Goal: Contribute content: Add original content to the website for others to see

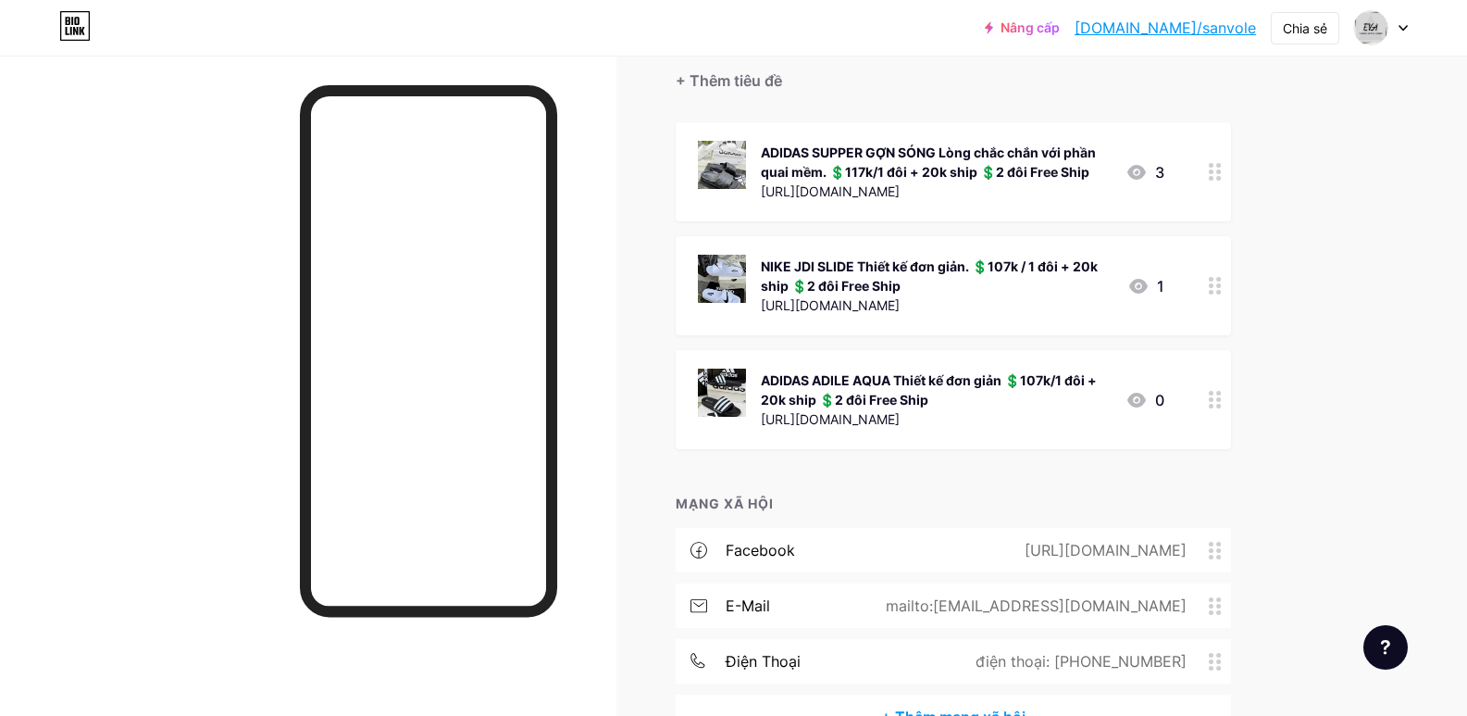
scroll to position [123, 0]
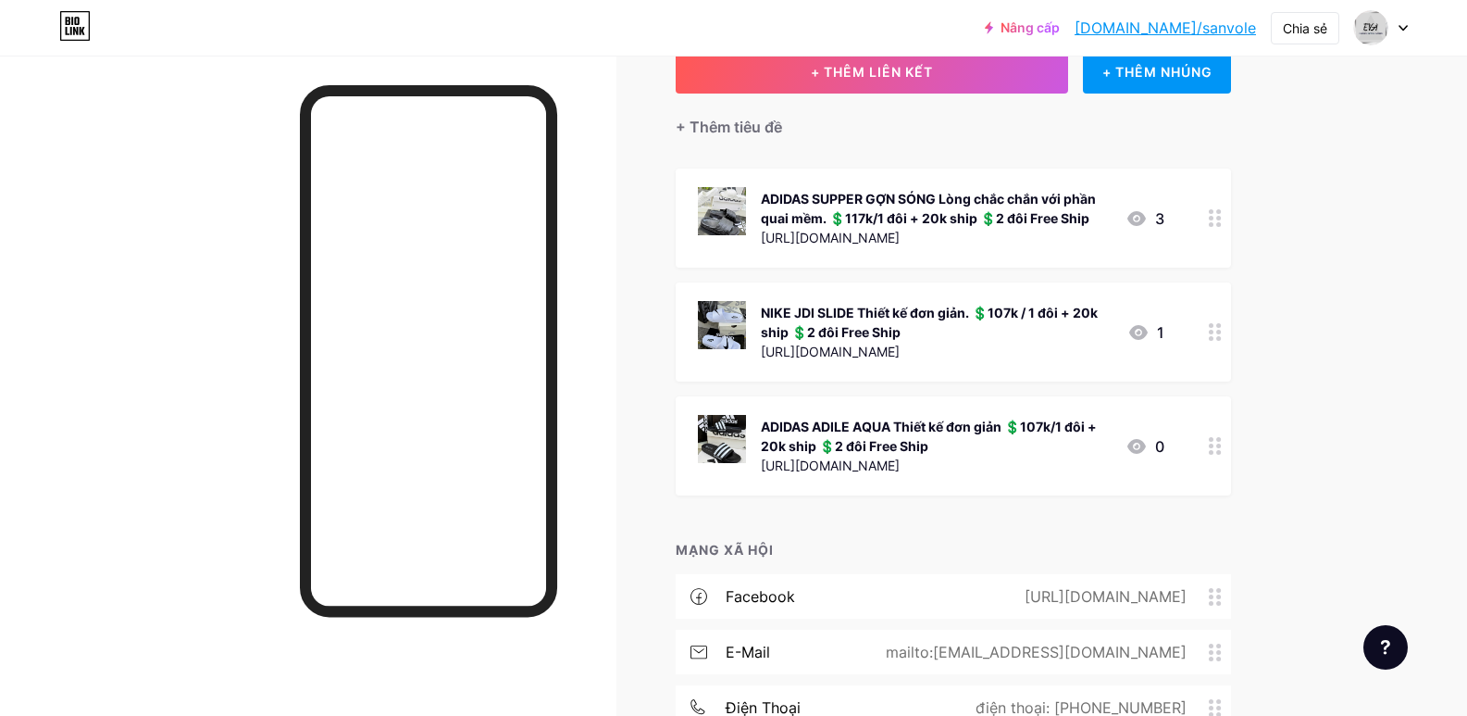
click at [1142, 218] on icon at bounding box center [1137, 218] width 19 height 15
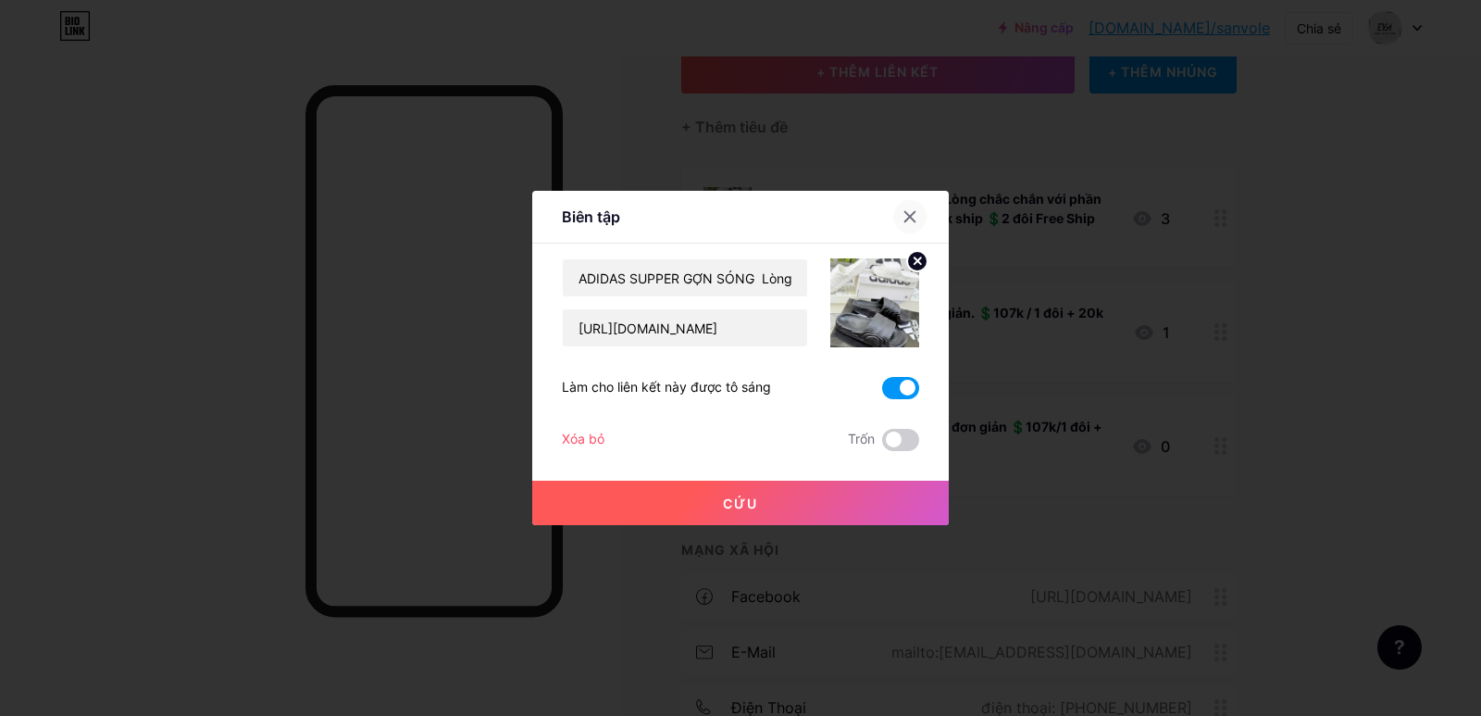
click at [910, 214] on icon at bounding box center [910, 216] width 15 height 15
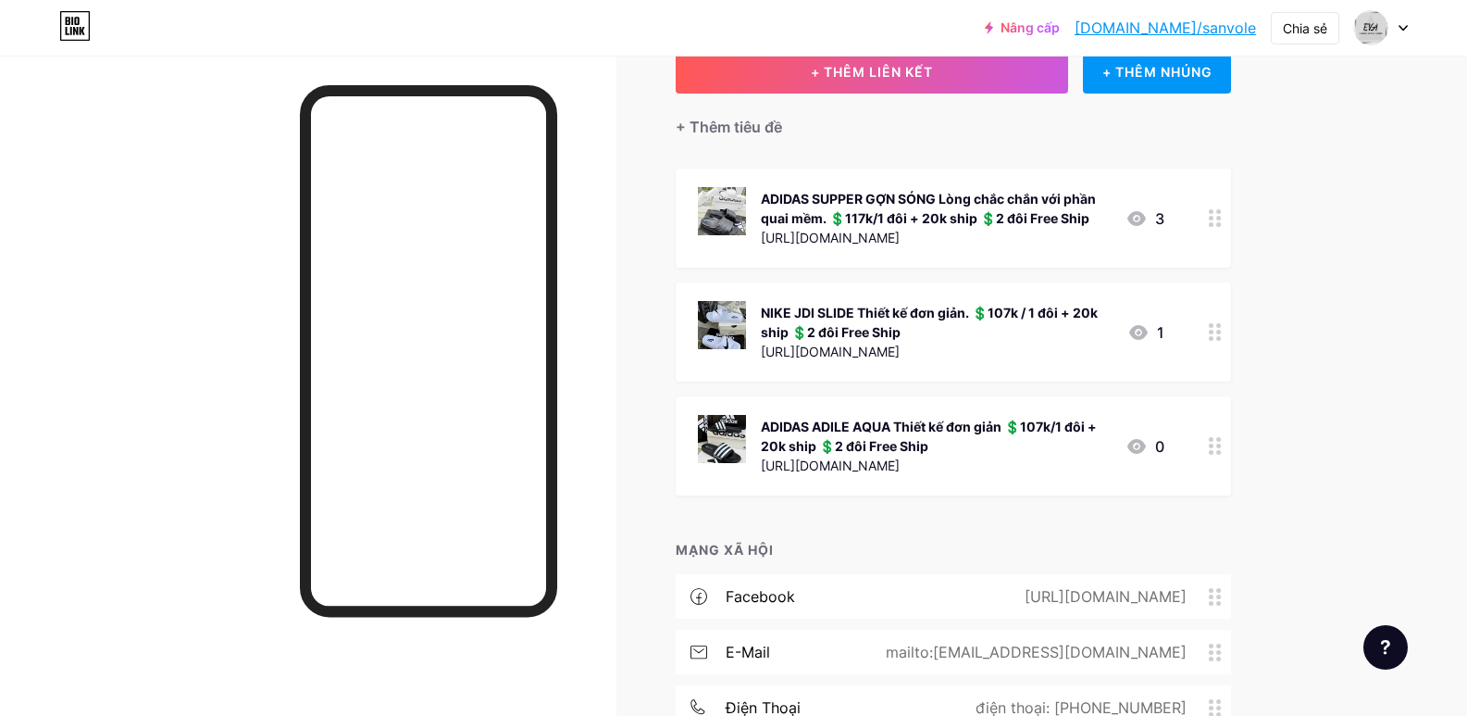
click at [964, 424] on font "ADIDAS ADILE AQUA Thiết kế đơn giản 💲107k/1 đôi + 20k ship 💲2 đôi Free Ship" at bounding box center [929, 435] width 336 height 35
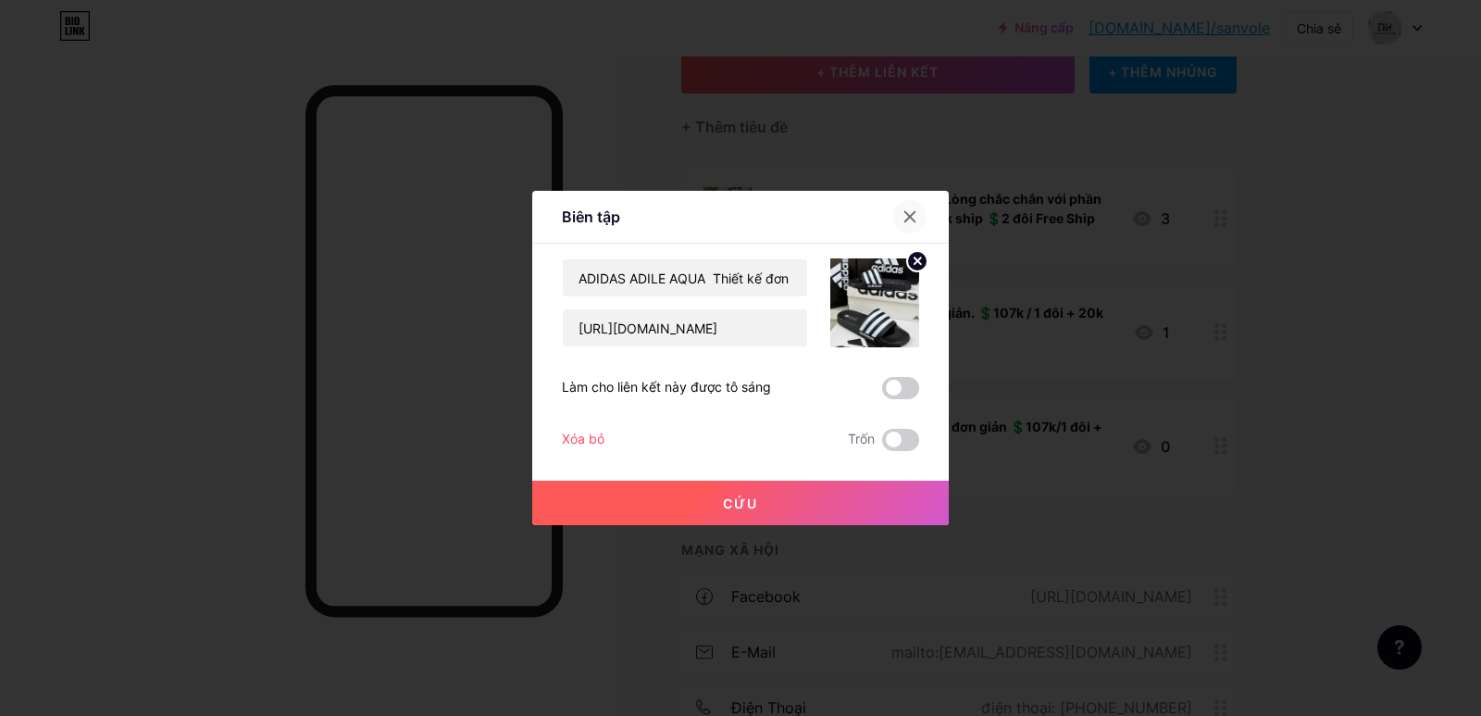
click at [904, 216] on icon at bounding box center [910, 216] width 15 height 15
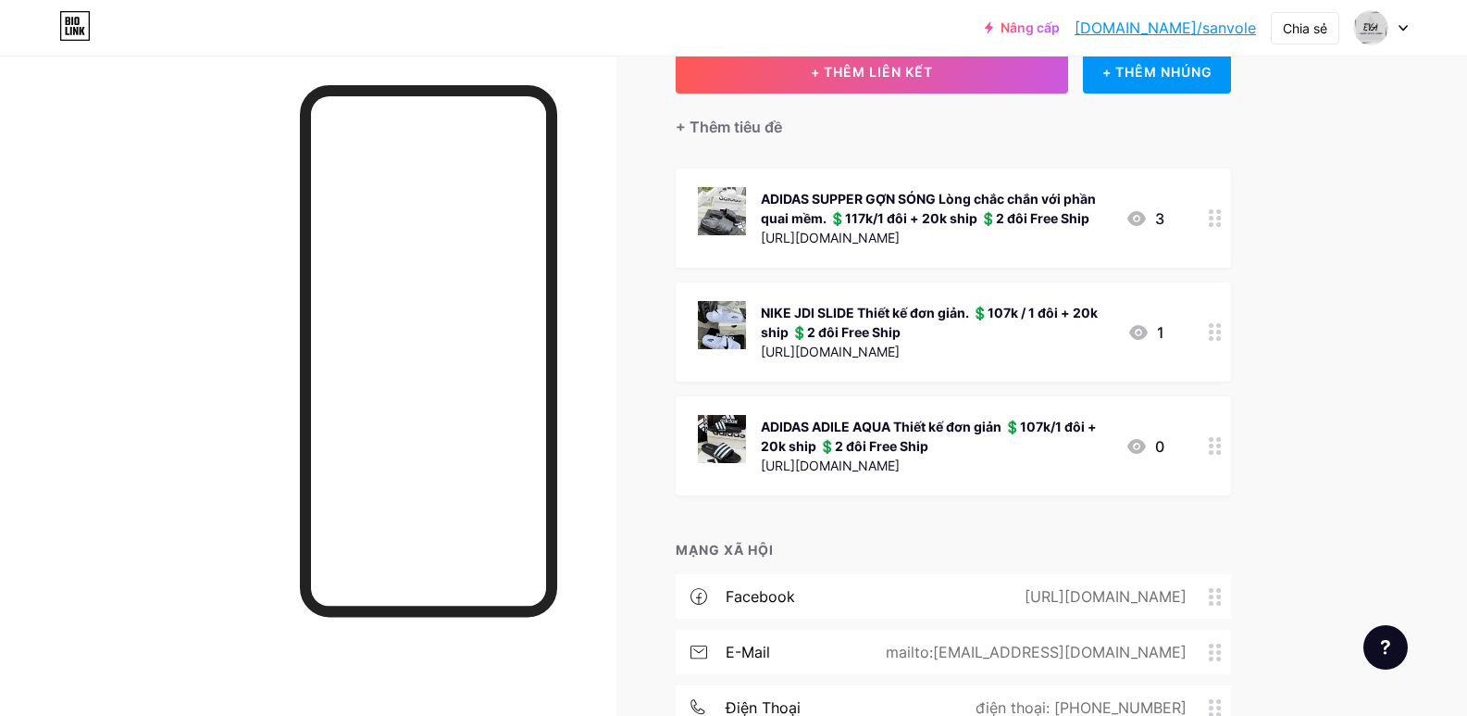
click at [1199, 33] on font "[DOMAIN_NAME]/sanvole" at bounding box center [1165, 28] width 181 height 19
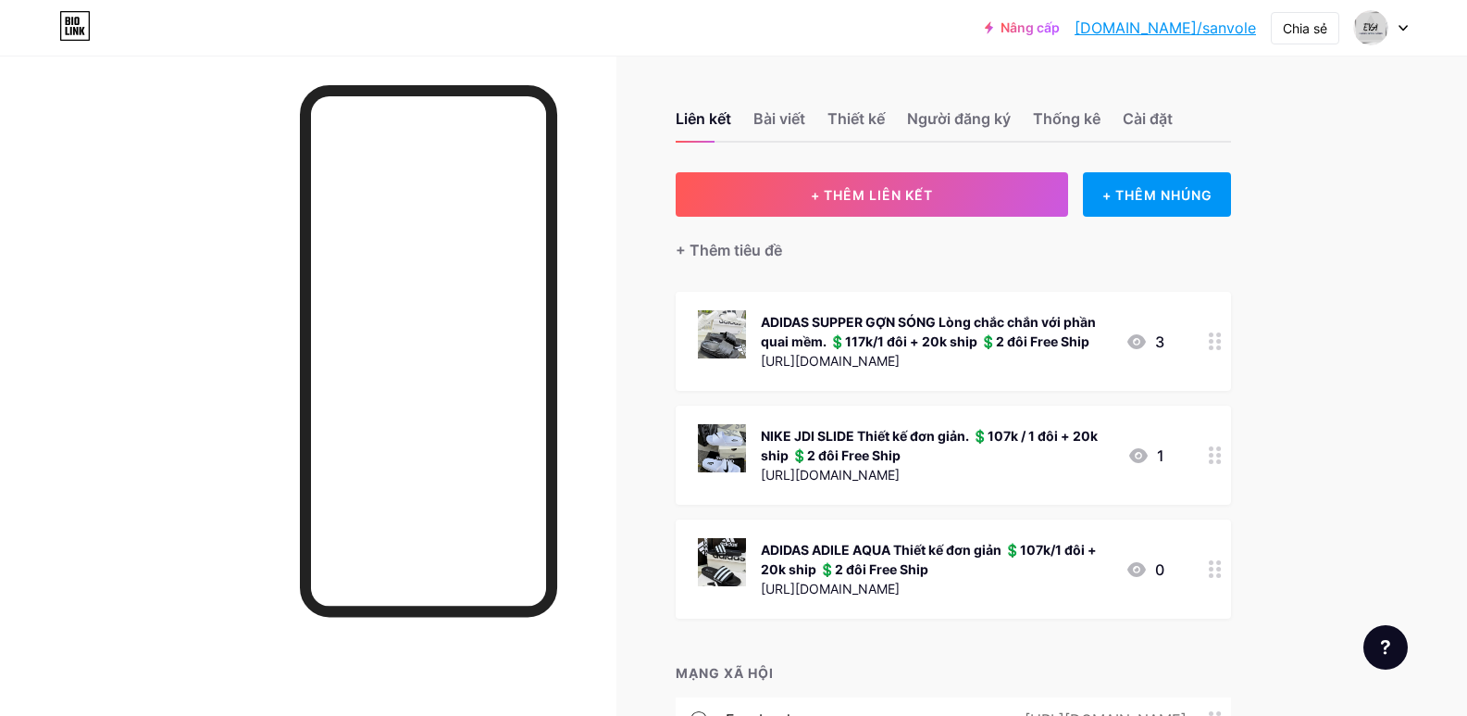
click at [1214, 567] on circle at bounding box center [1211, 569] width 5 height 5
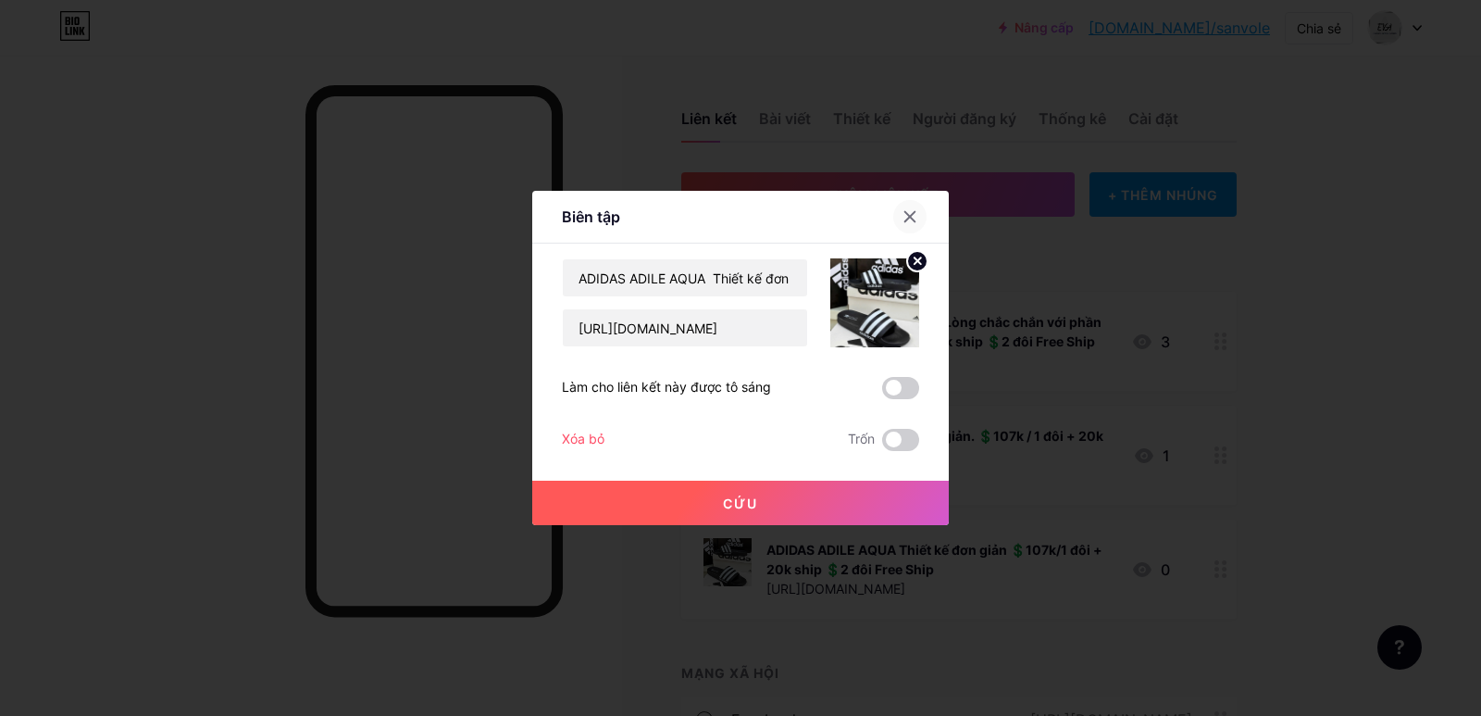
click at [909, 216] on icon at bounding box center [910, 217] width 10 height 10
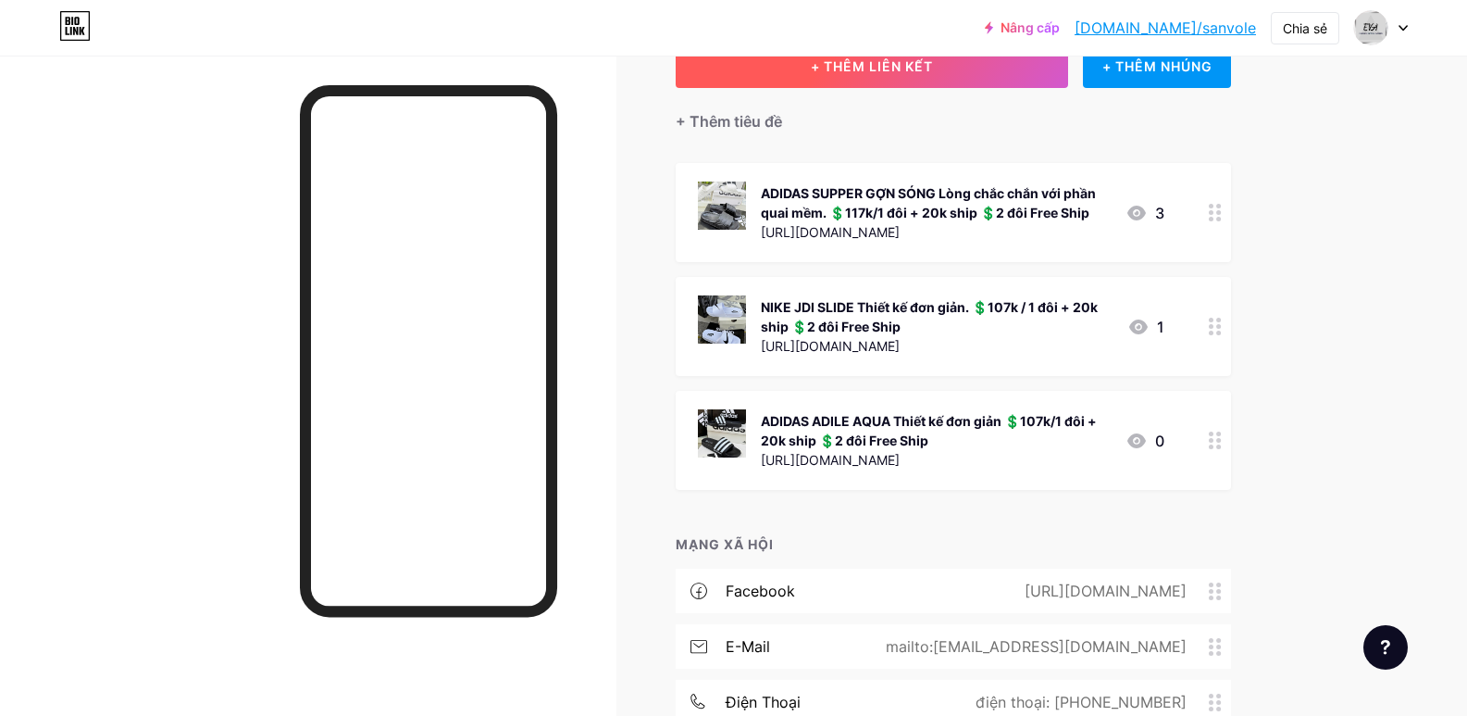
scroll to position [130, 0]
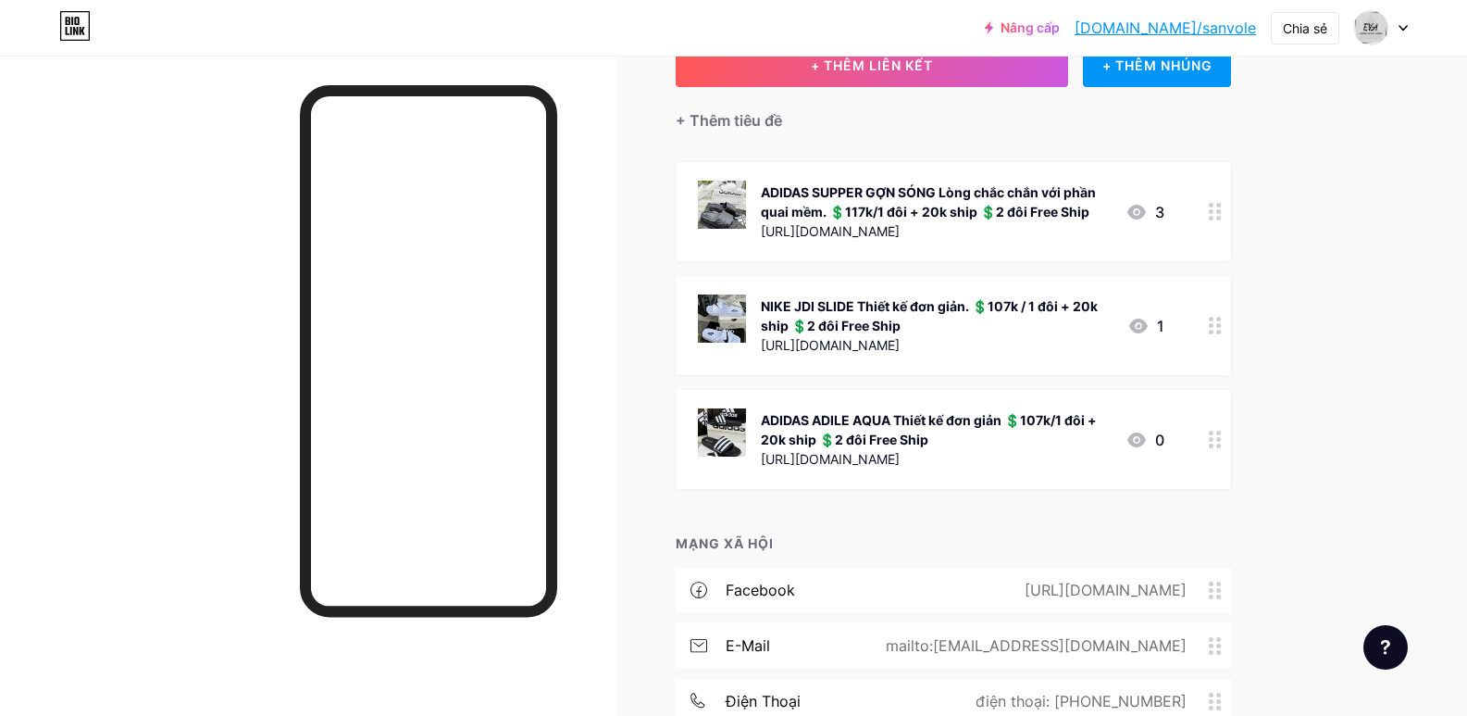
click at [1222, 443] on icon at bounding box center [1215, 439] width 13 height 18
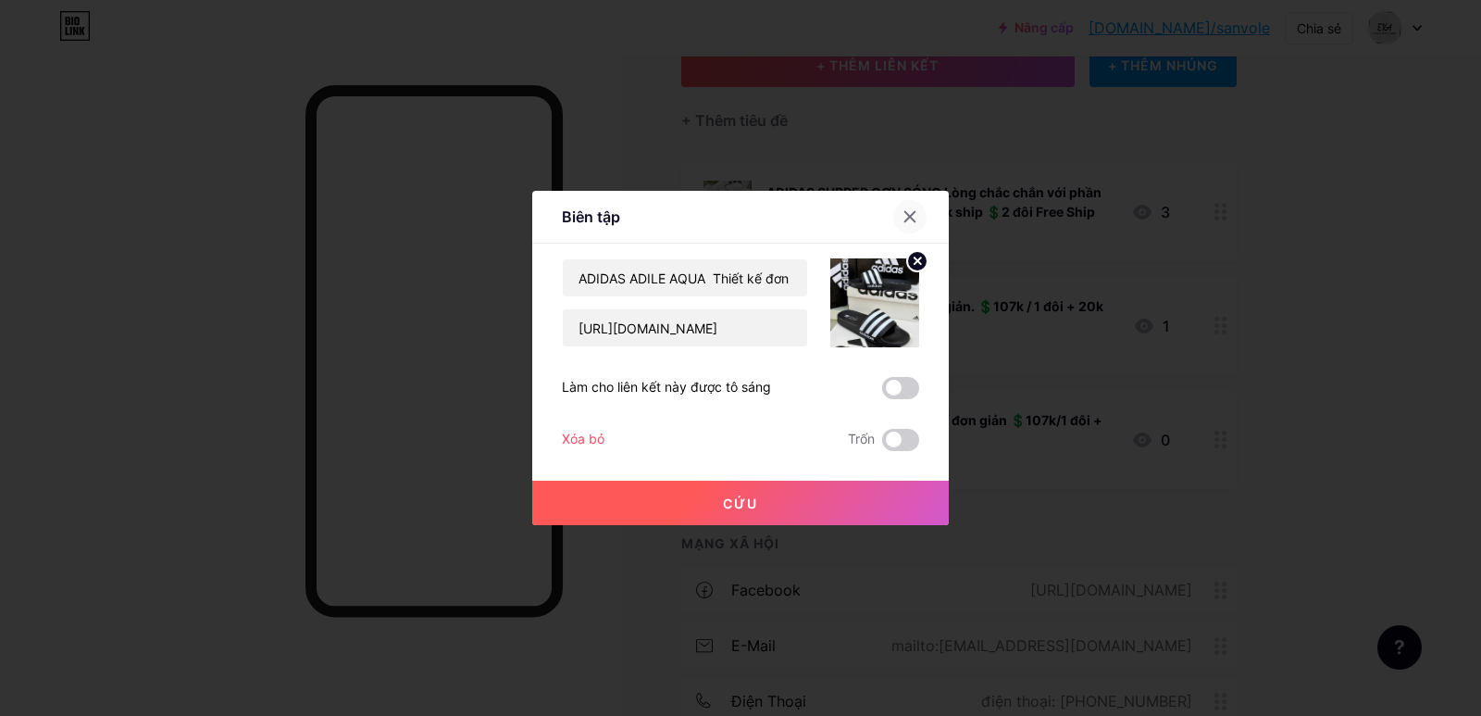
click at [910, 215] on icon at bounding box center [910, 216] width 15 height 15
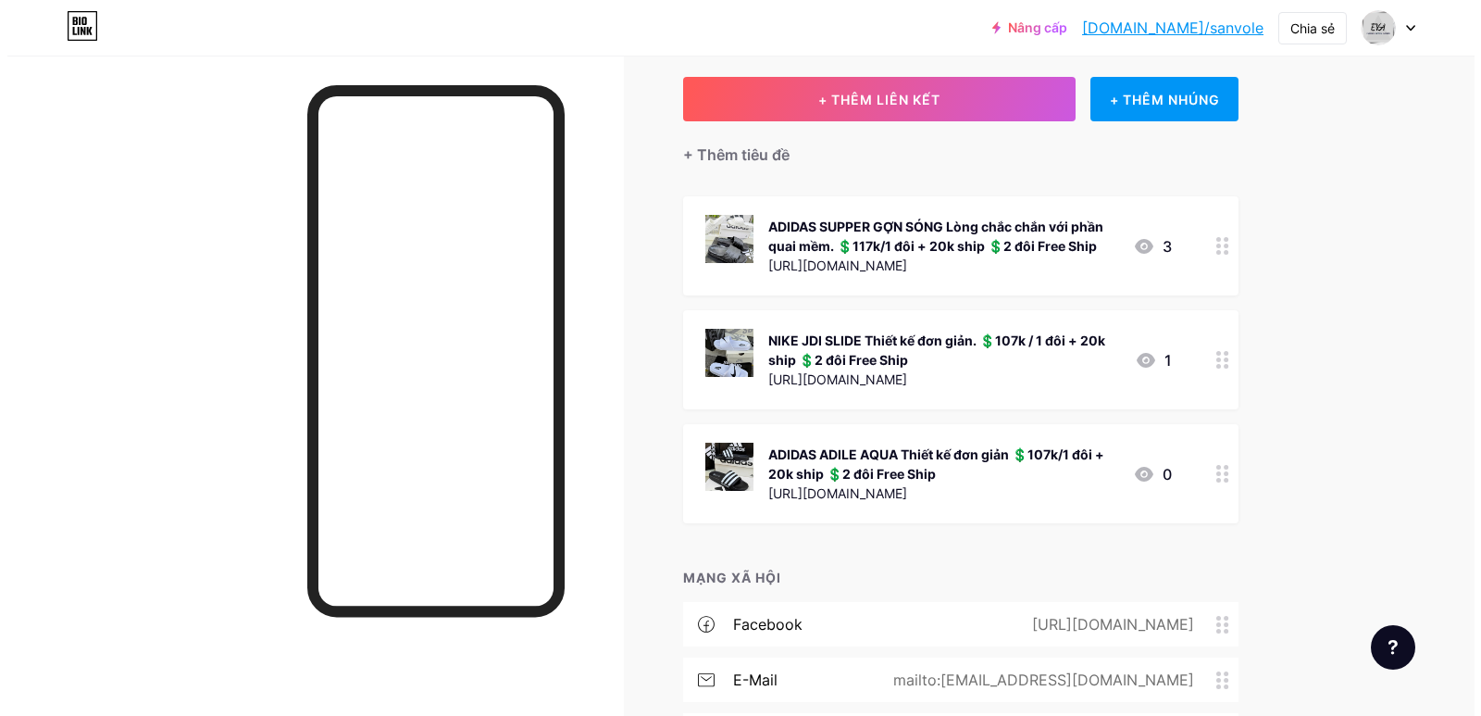
scroll to position [96, 0]
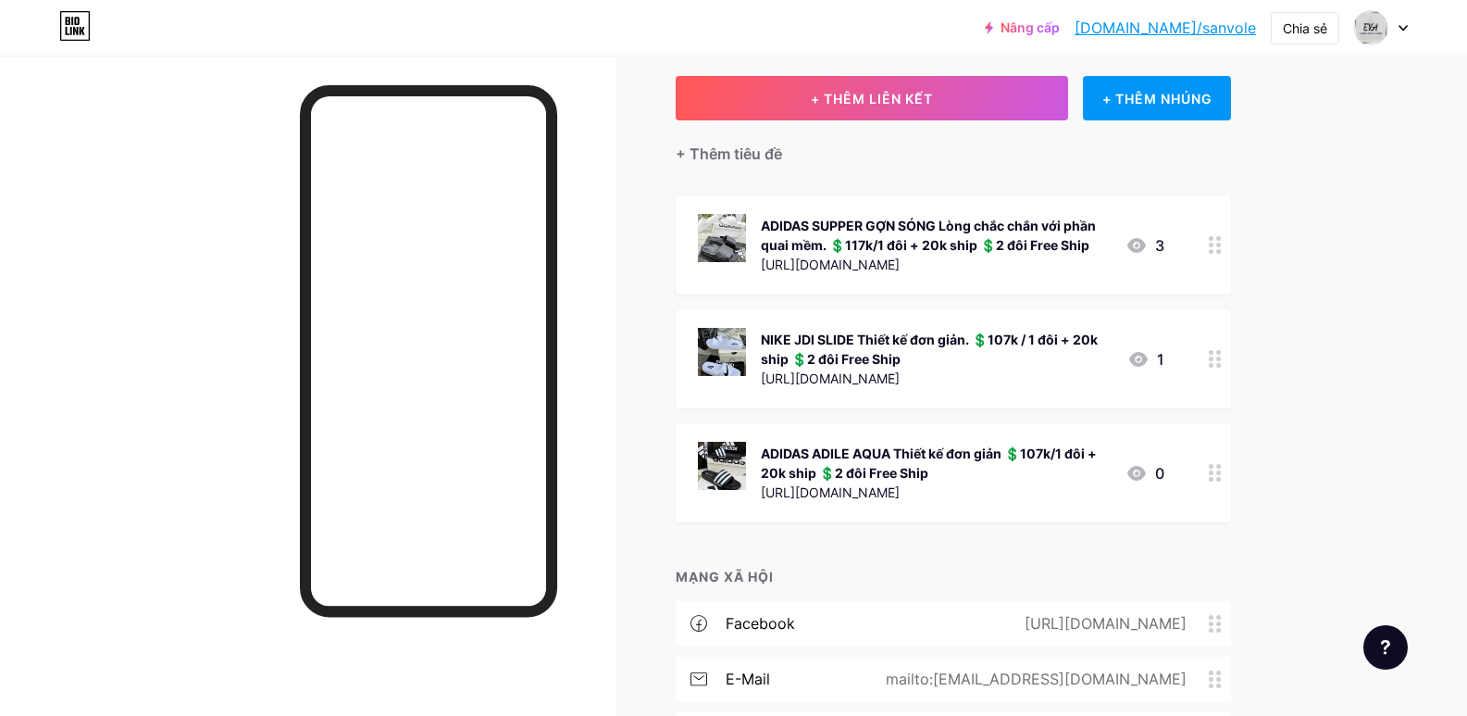
click at [1215, 369] on div at bounding box center [1215, 358] width 31 height 99
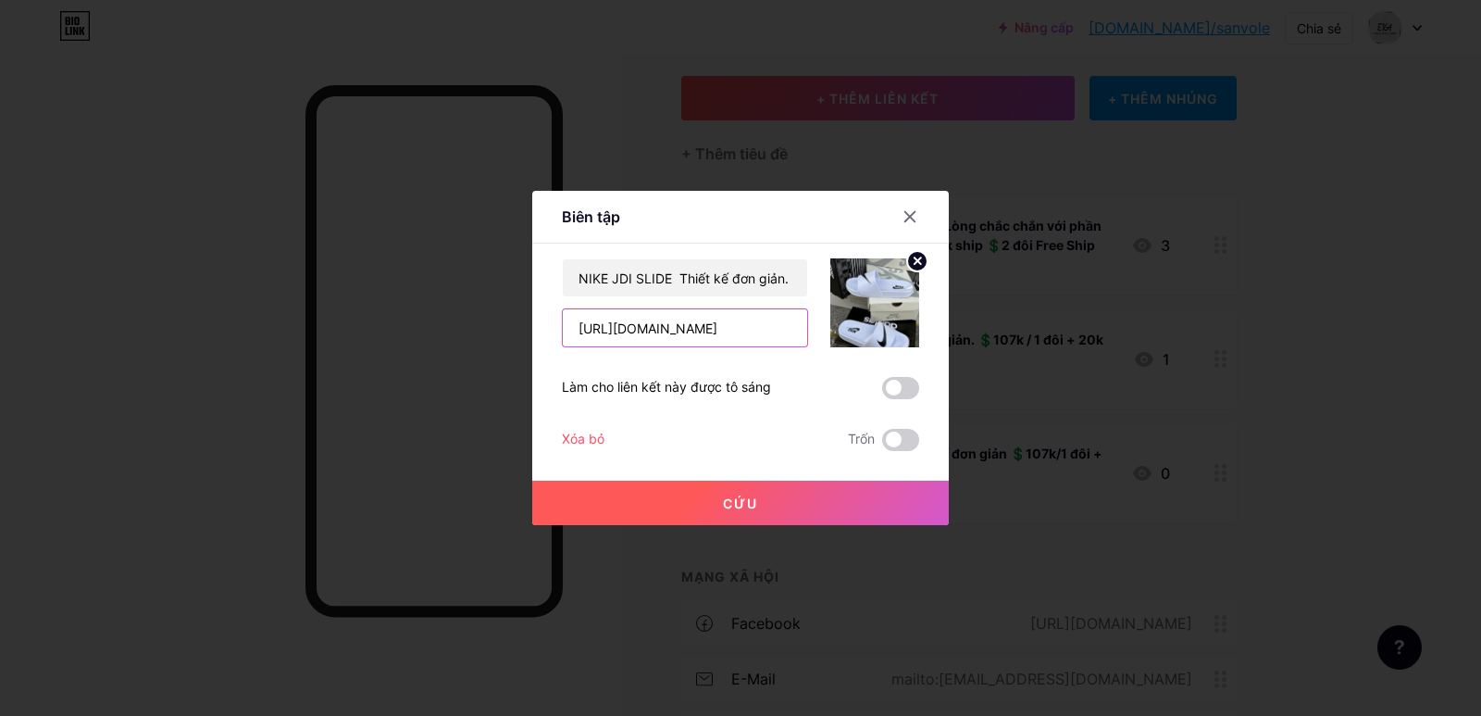
click at [773, 325] on input "[URL][DOMAIN_NAME]" at bounding box center [685, 327] width 244 height 37
paste input "v/1CzzHxhgWg"
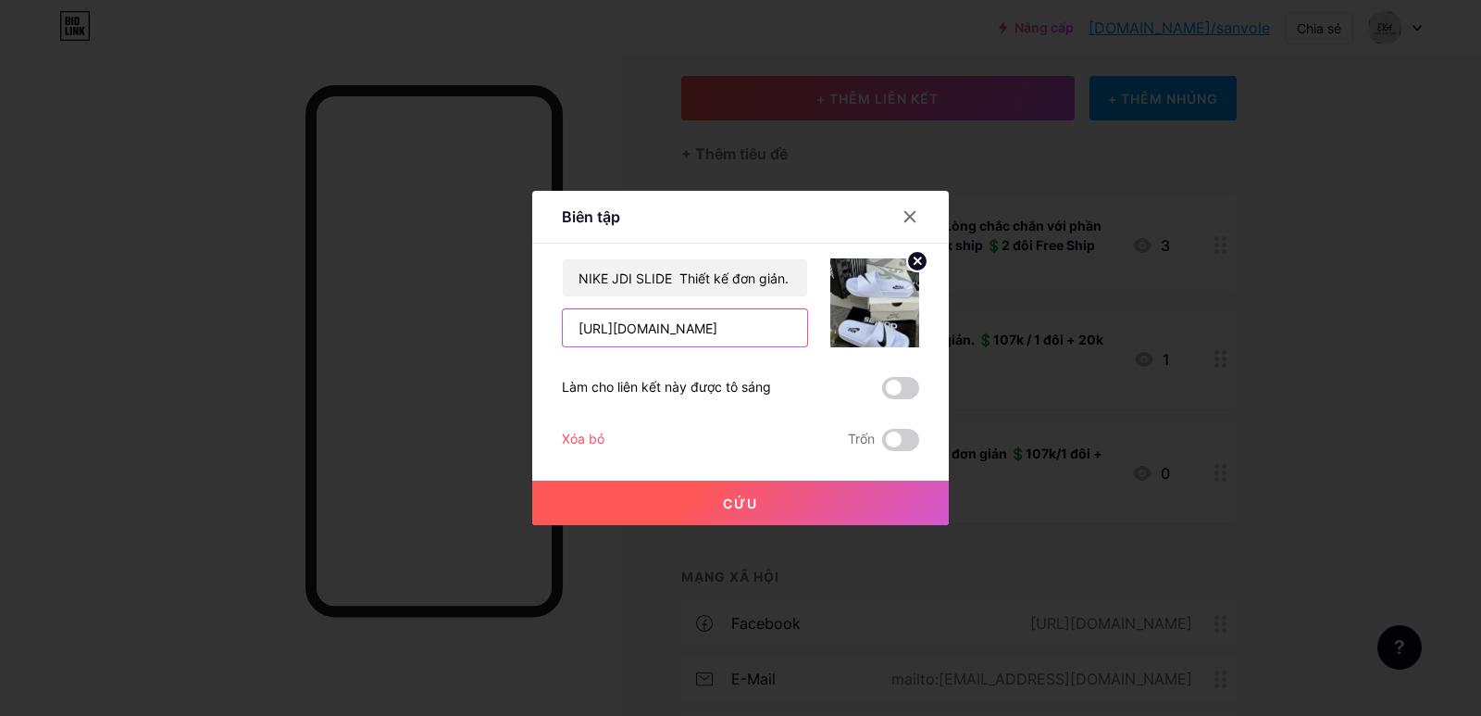
click at [773, 325] on input "https://www.facebook.com/share/v/1CzzHxhgWg/" at bounding box center [685, 327] width 244 height 37
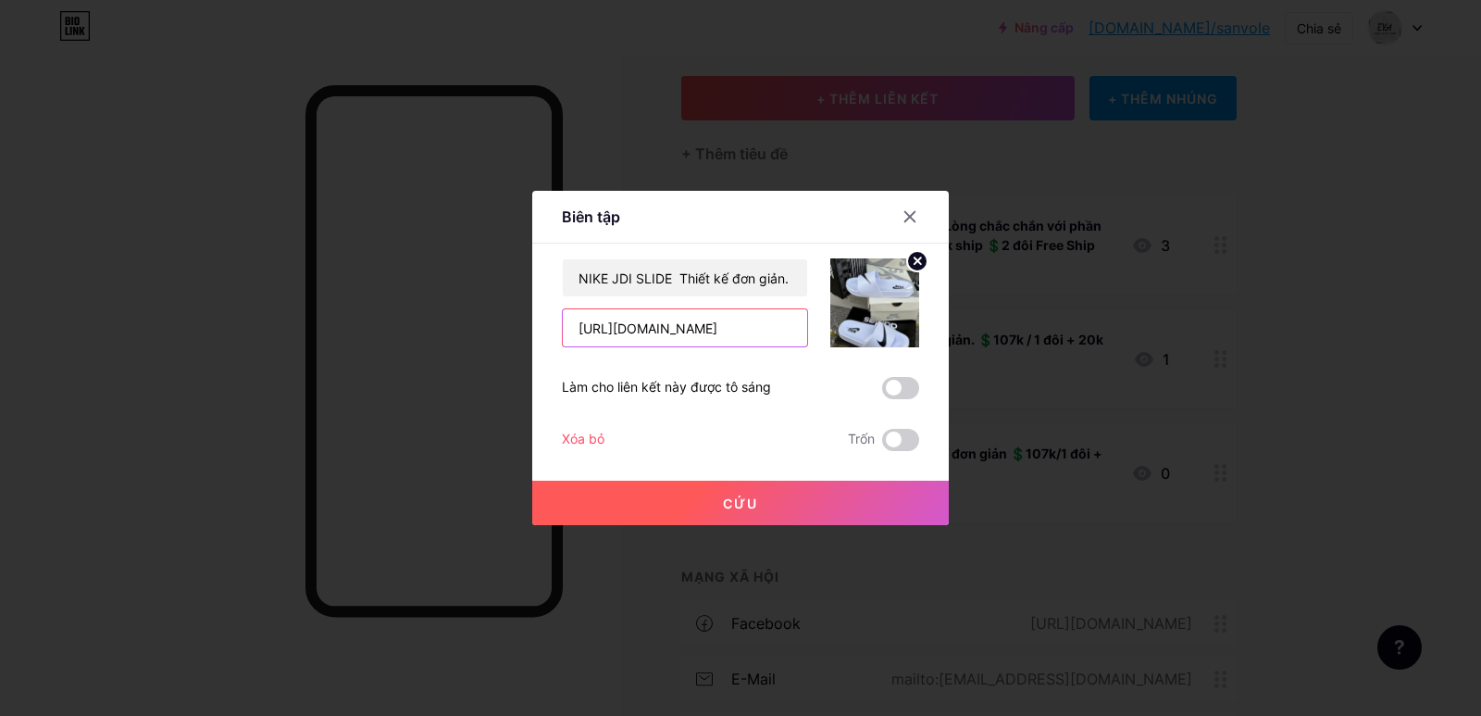
type input "https://www.facebook.com/share/v/1CzzHxhgWg/"
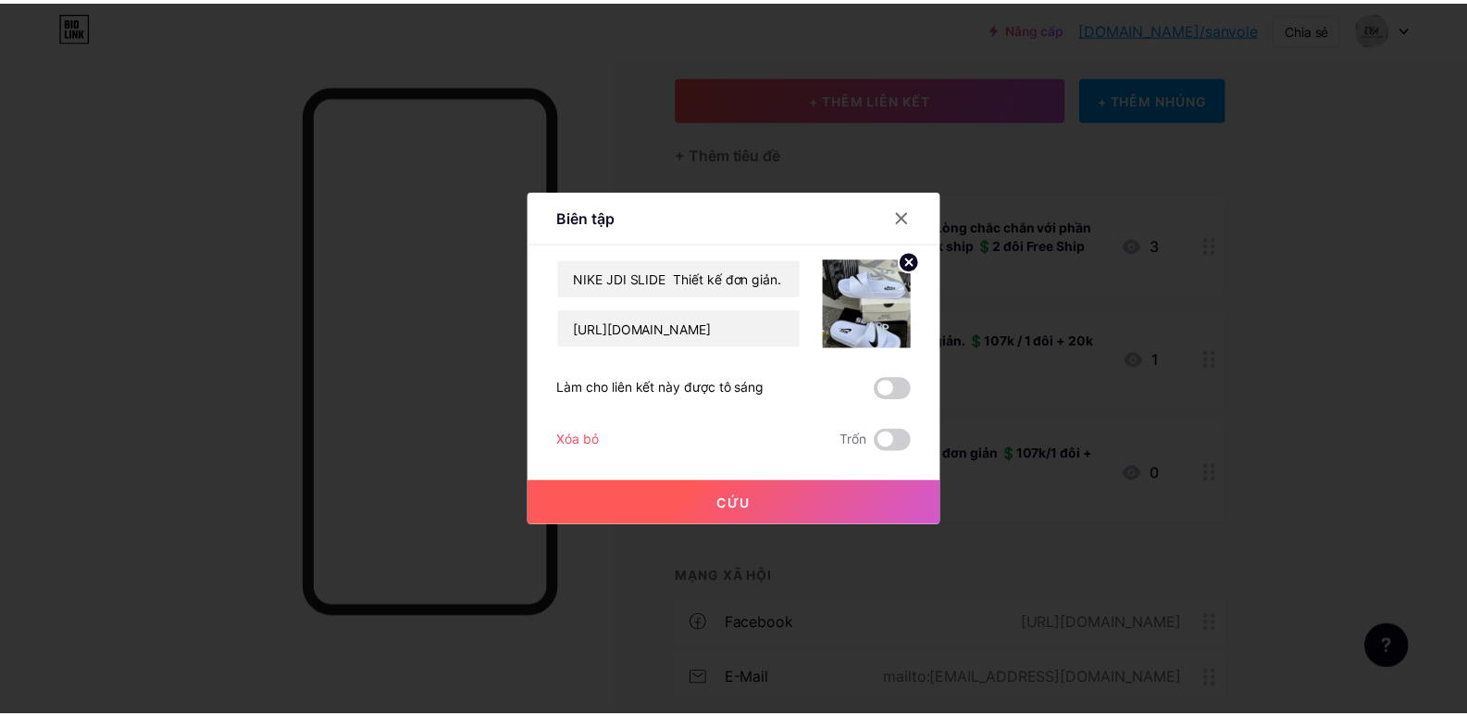
scroll to position [0, 0]
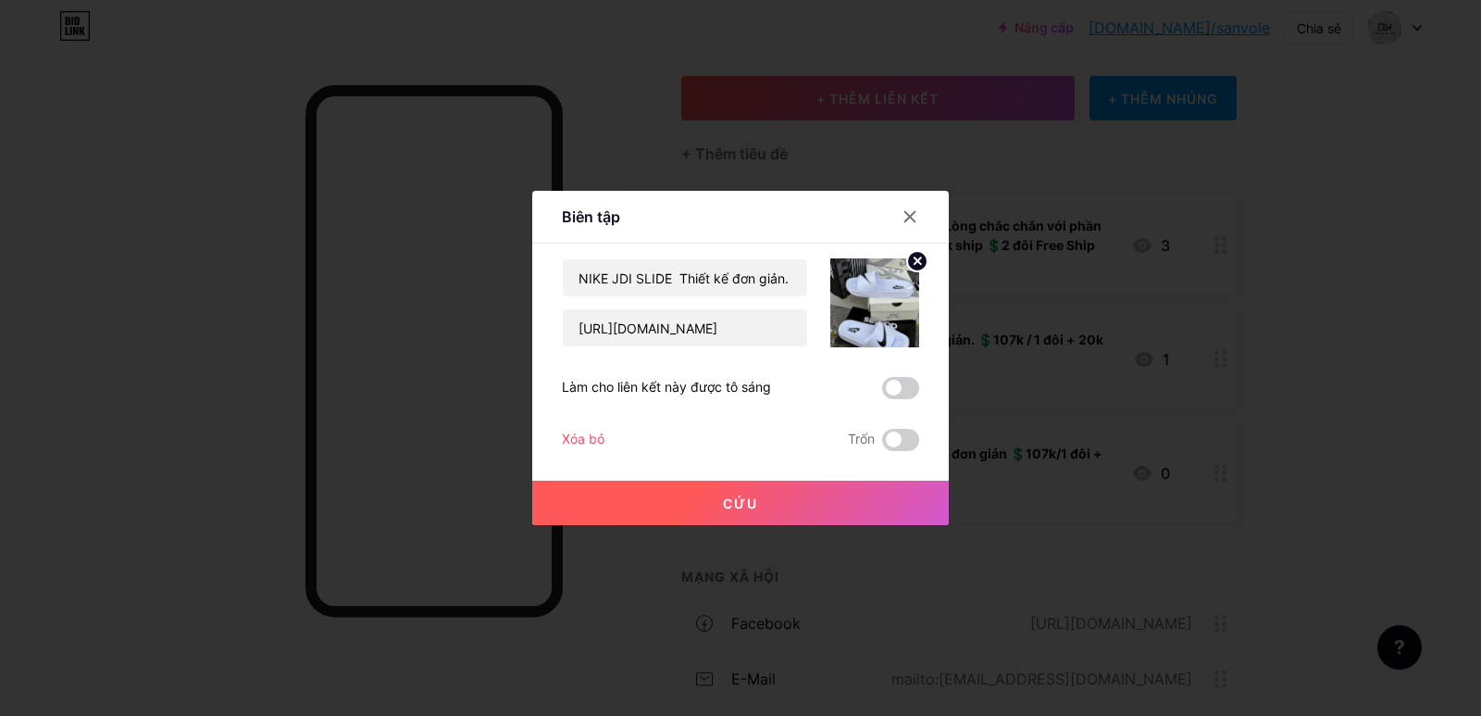
click at [896, 390] on span at bounding box center [900, 388] width 37 height 22
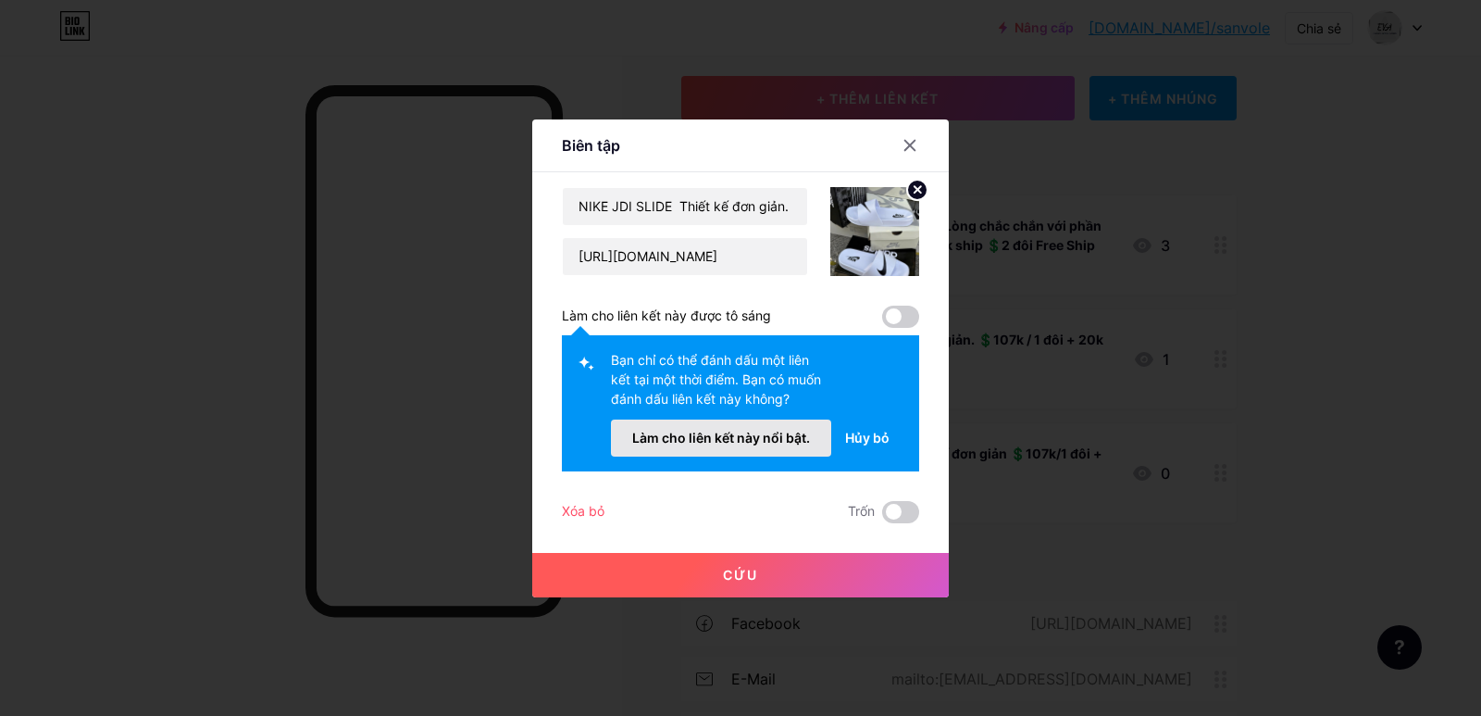
click at [742, 443] on font "Làm cho liên kết này nổi bật." at bounding box center [721, 438] width 178 height 16
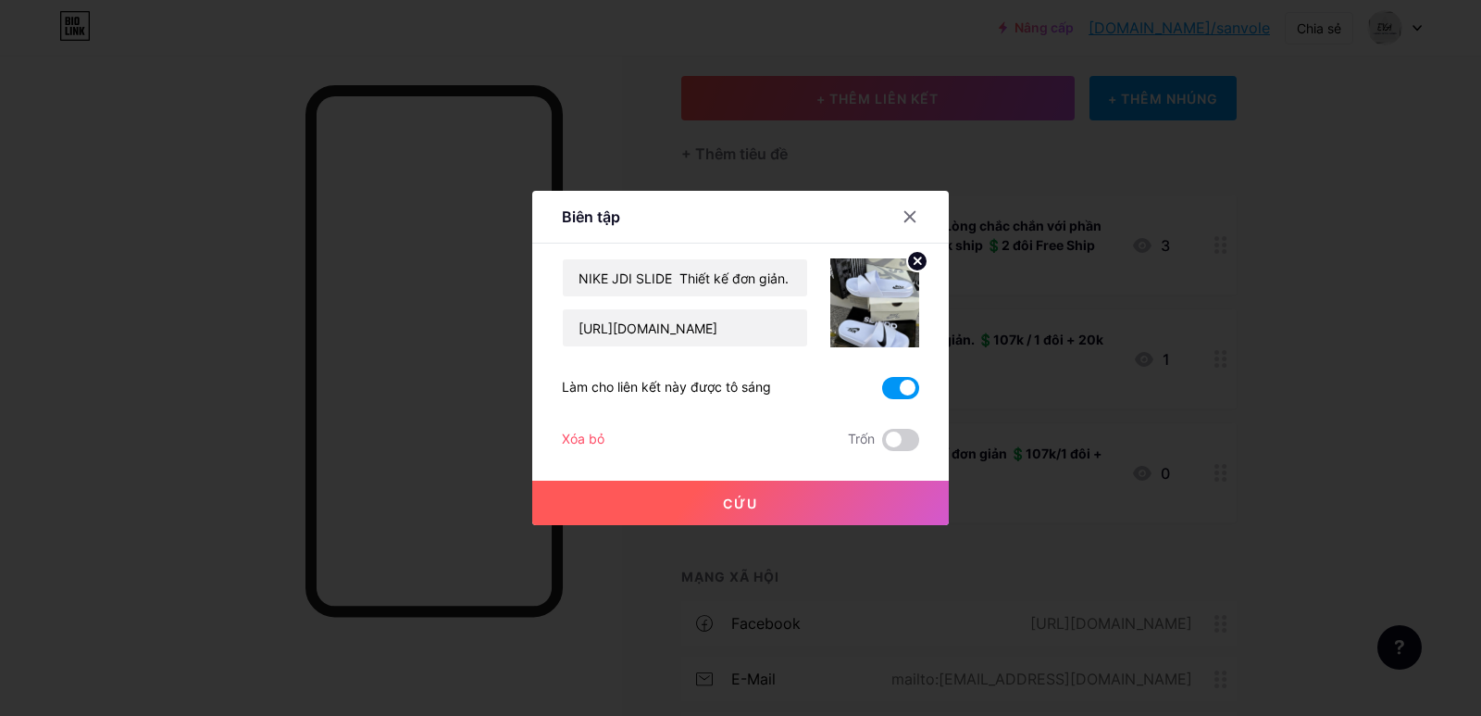
click at [727, 499] on font "Cứu" at bounding box center [740, 503] width 35 height 16
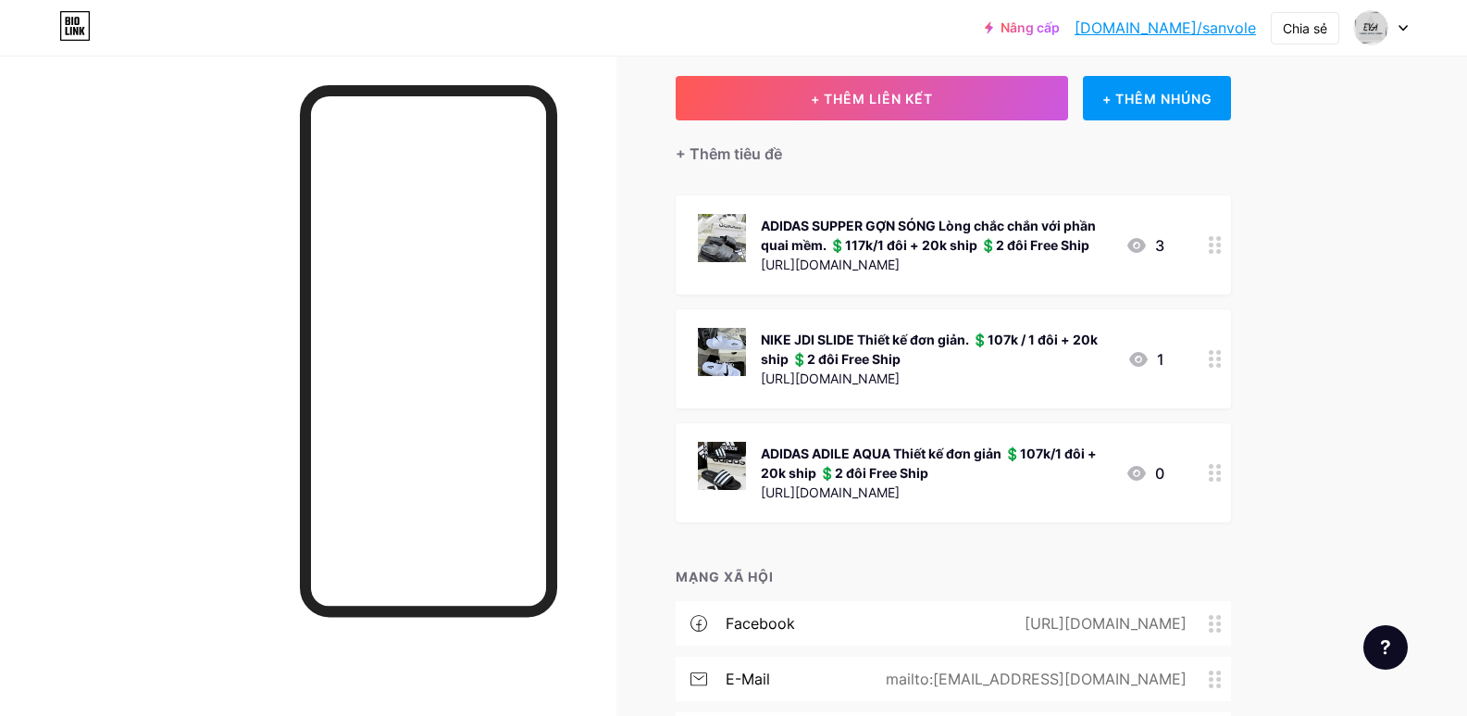
click at [1187, 30] on font "[DOMAIN_NAME]/sanvole" at bounding box center [1165, 28] width 181 height 19
